Goal: Information Seeking & Learning: Check status

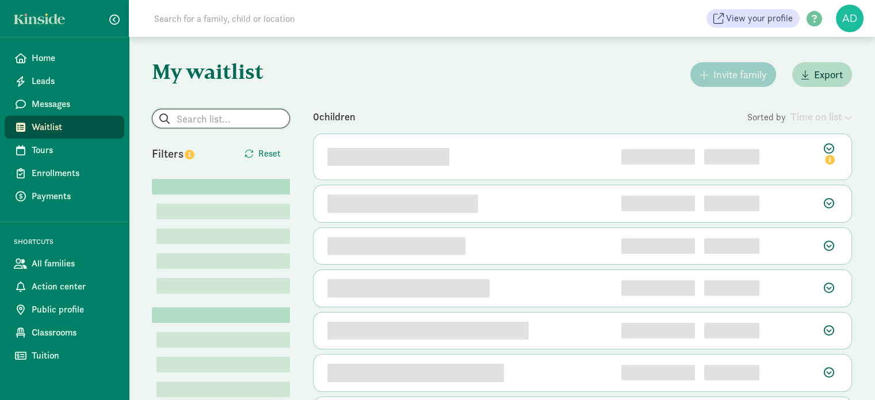
click at [203, 114] on input "search" at bounding box center [220, 118] width 137 height 18
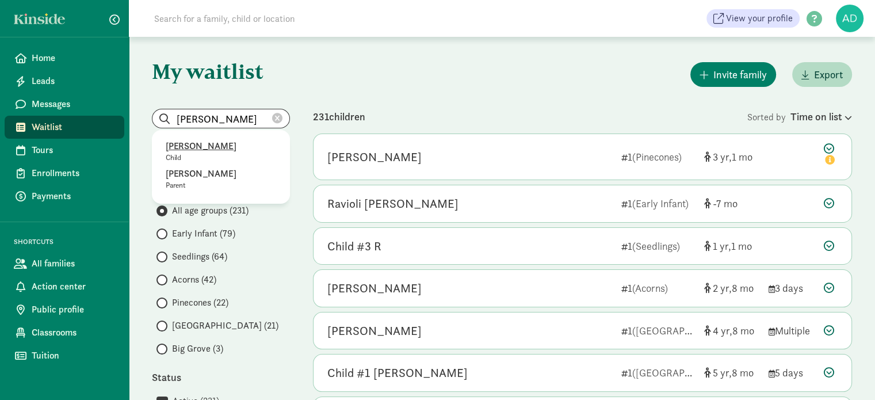
click at [191, 143] on p "[PERSON_NAME]" at bounding box center [221, 146] width 110 height 14
type input "[PERSON_NAME]"
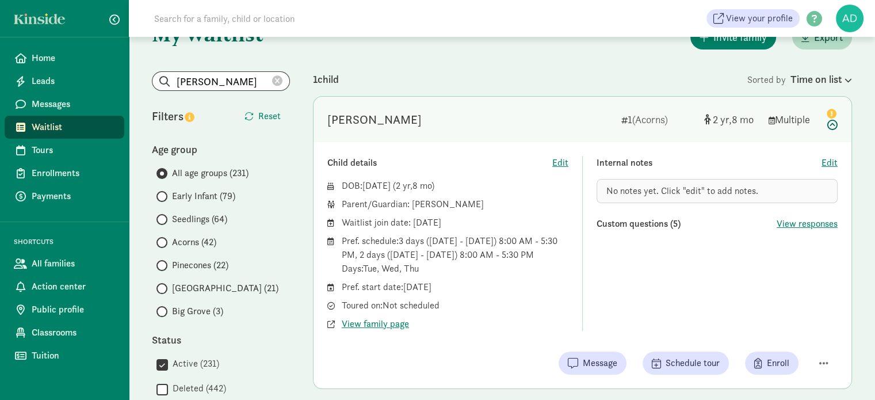
scroll to position [58, 0]
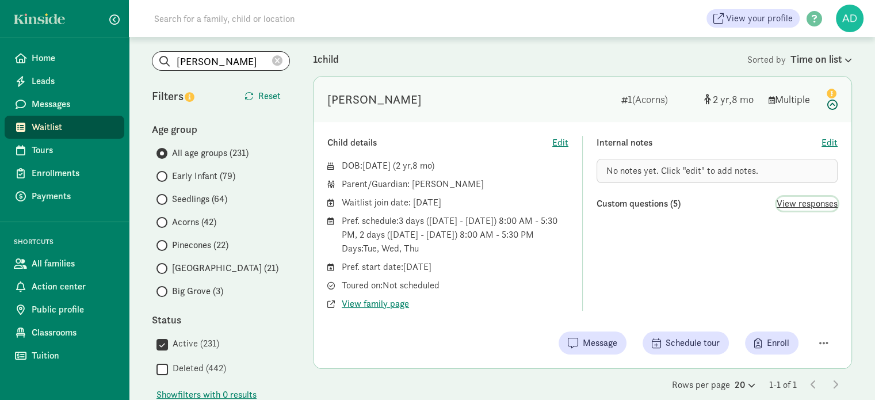
click at [787, 199] on span "View responses" at bounding box center [807, 204] width 61 height 14
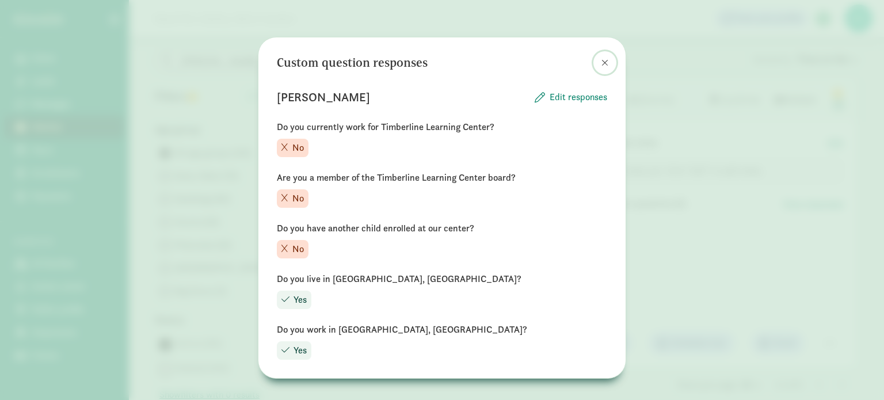
click at [601, 66] on span at bounding box center [604, 62] width 7 height 9
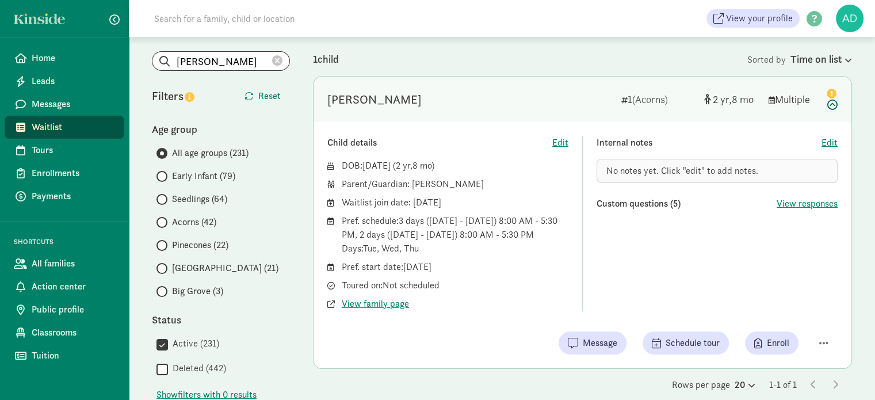
click at [378, 294] on div "DOB: Dec 6, 2022 ( 2 8 ) Parent/Guardian: Cassandra Mata Waitlist join date: Ja…" at bounding box center [447, 235] width 241 height 152
click at [385, 300] on span "View family page" at bounding box center [375, 304] width 67 height 14
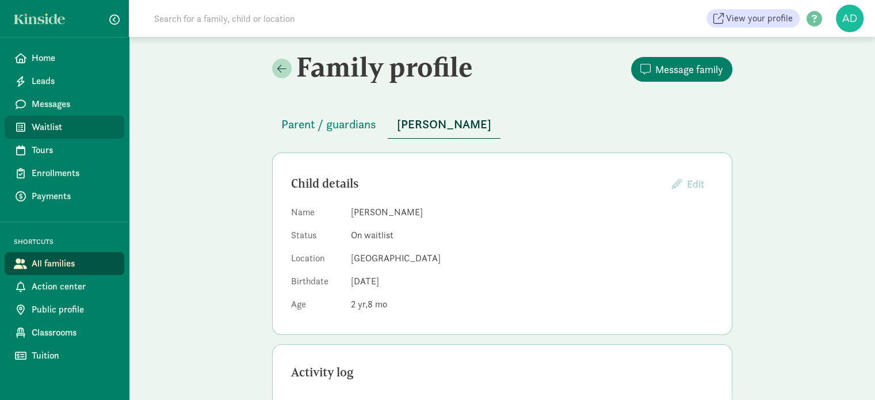
click at [63, 135] on link "Waitlist" at bounding box center [65, 127] width 120 height 23
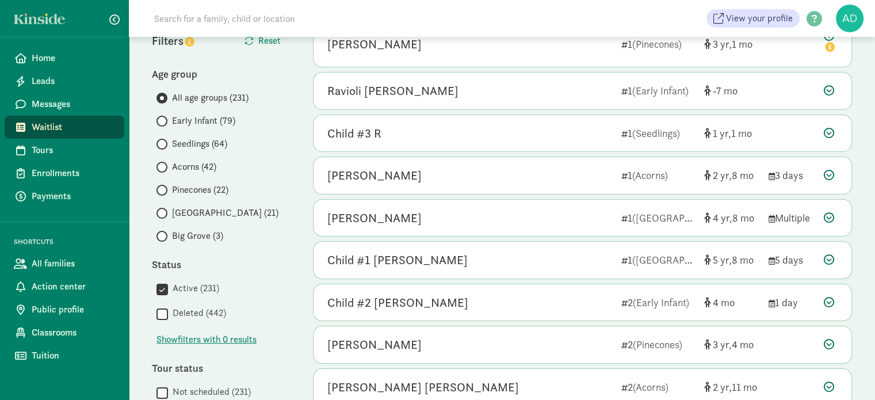
scroll to position [115, 0]
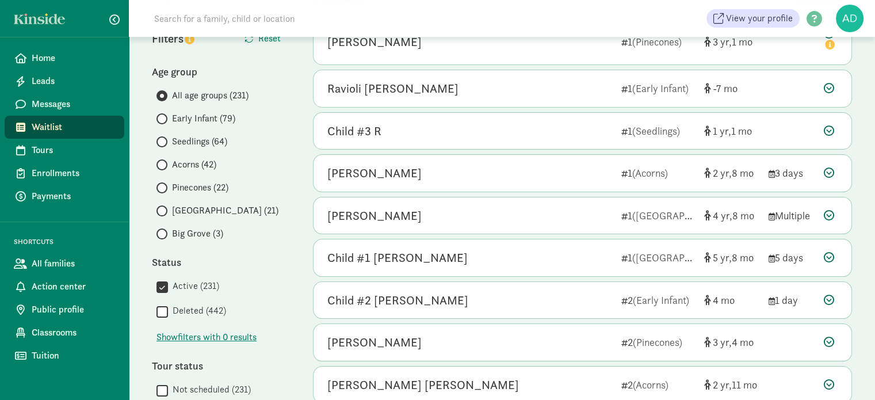
click at [175, 163] on span "Acorns (42)" at bounding box center [194, 165] width 44 height 14
click at [164, 163] on input "Acorns (42)" at bounding box center [159, 164] width 7 height 7
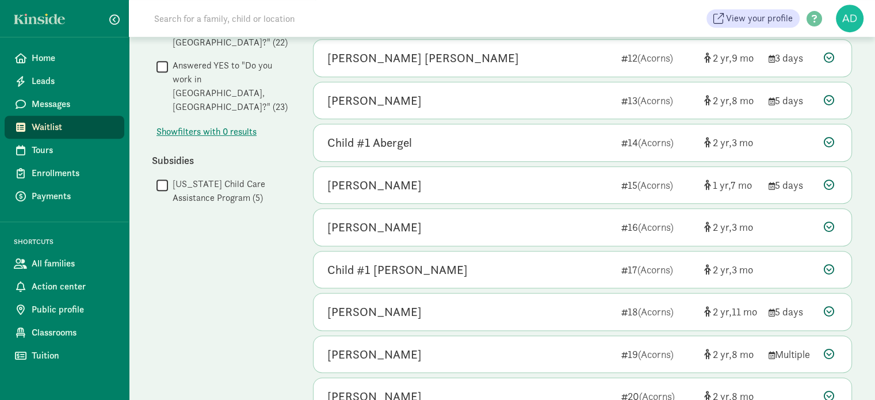
scroll to position [625, 0]
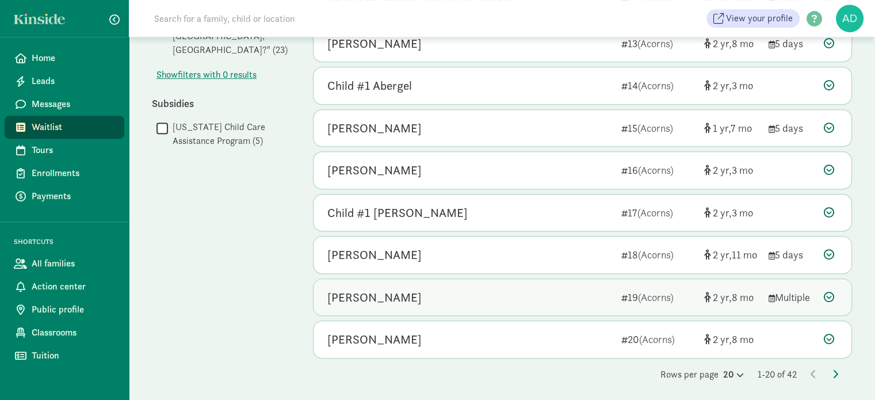
click at [471, 288] on div "[PERSON_NAME]" at bounding box center [469, 297] width 285 height 18
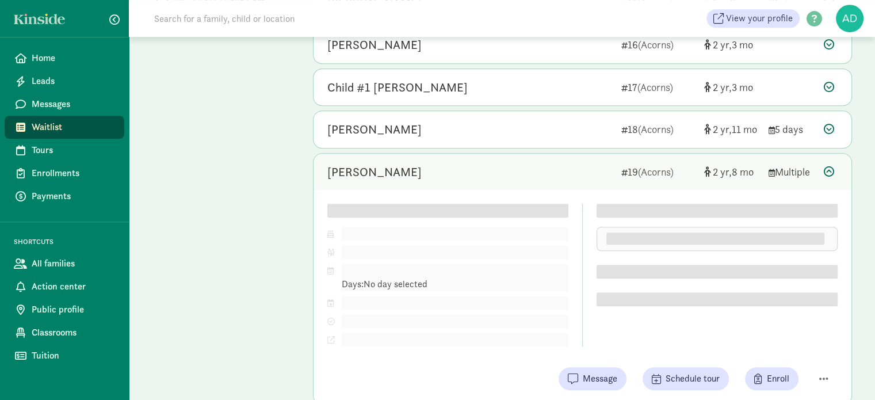
scroll to position [798, 0]
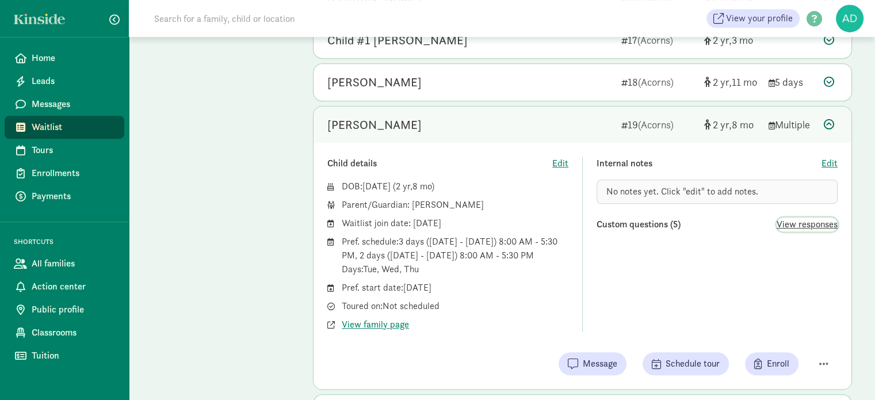
click at [790, 224] on span "View responses" at bounding box center [807, 224] width 61 height 14
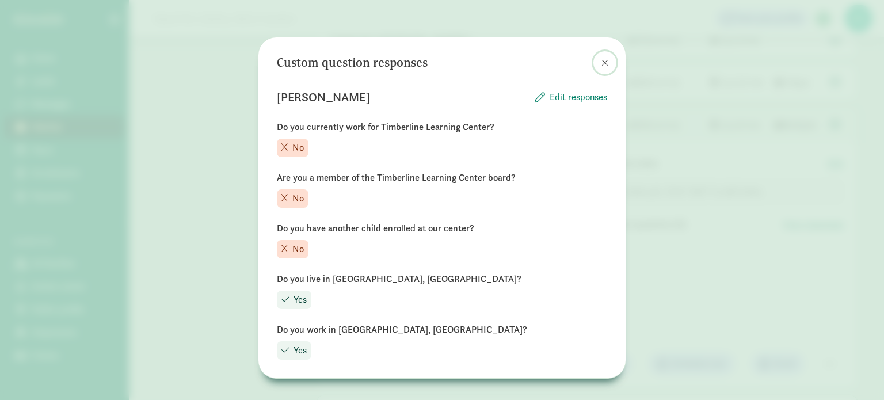
click at [602, 60] on span at bounding box center [604, 62] width 7 height 9
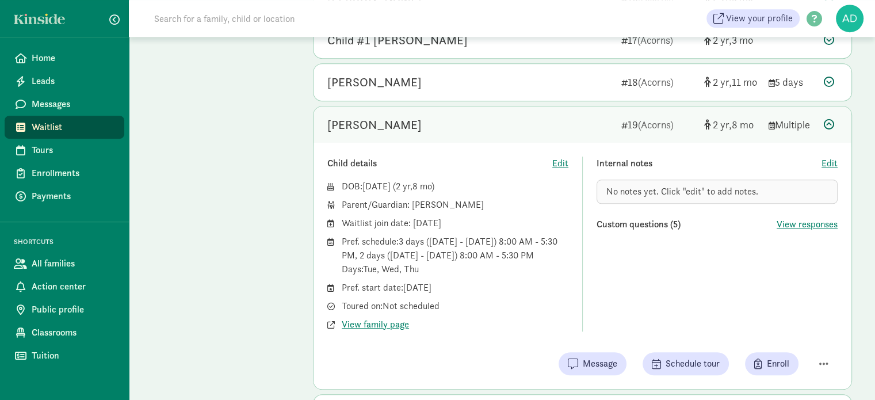
click at [362, 127] on div "[PERSON_NAME]" at bounding box center [374, 125] width 94 height 18
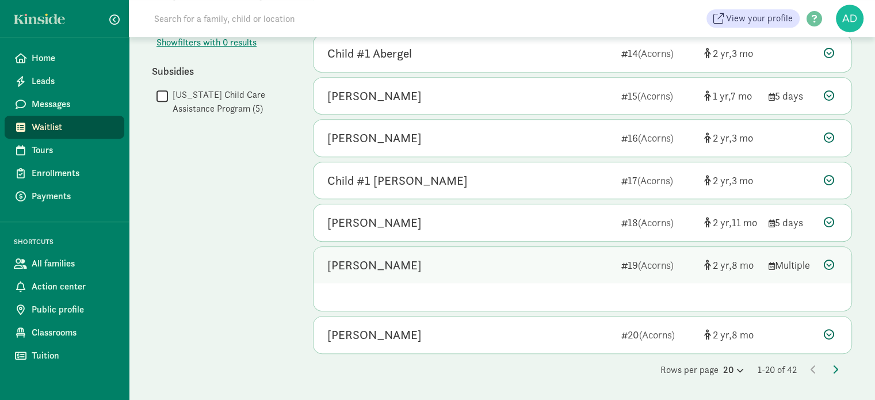
scroll to position [625, 0]
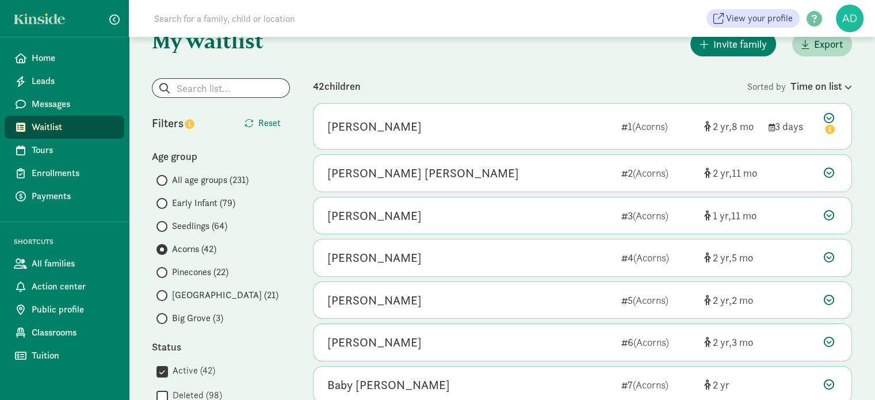
scroll to position [0, 0]
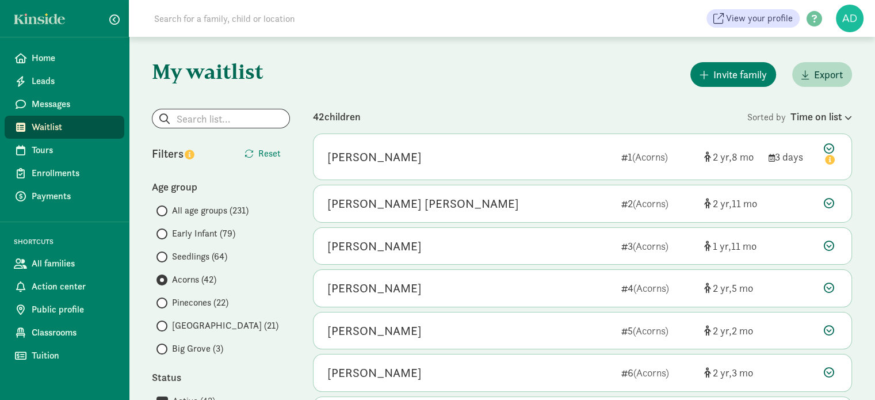
click at [434, 67] on div "Invite family Export" at bounding box center [582, 74] width 539 height 29
